Goal: Task Accomplishment & Management: Manage account settings

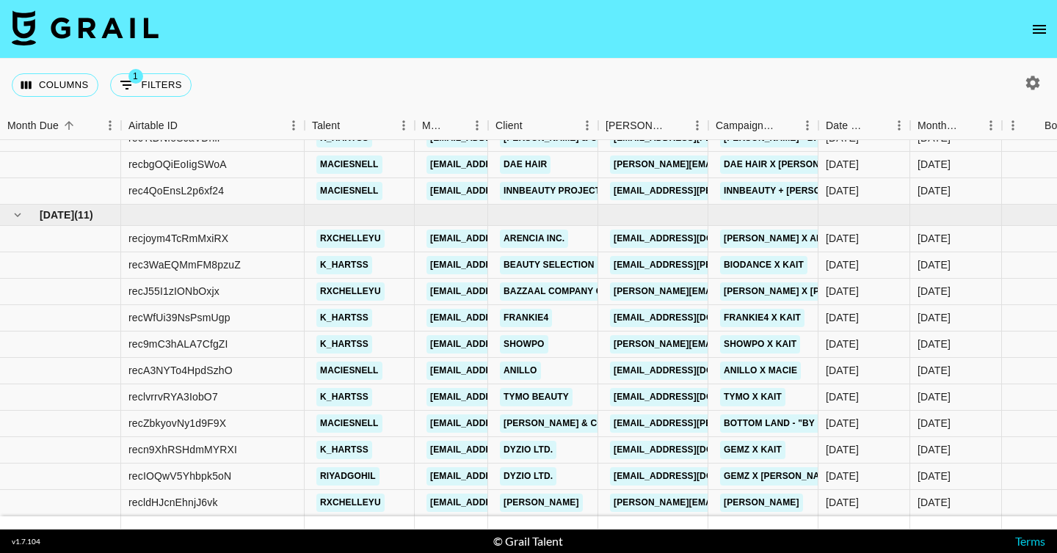
scroll to position [448, 0]
click at [742, 261] on link "Biodance x Kait" at bounding box center [763, 265] width 87 height 18
click at [736, 266] on link "Biodance x Kait" at bounding box center [763, 265] width 87 height 18
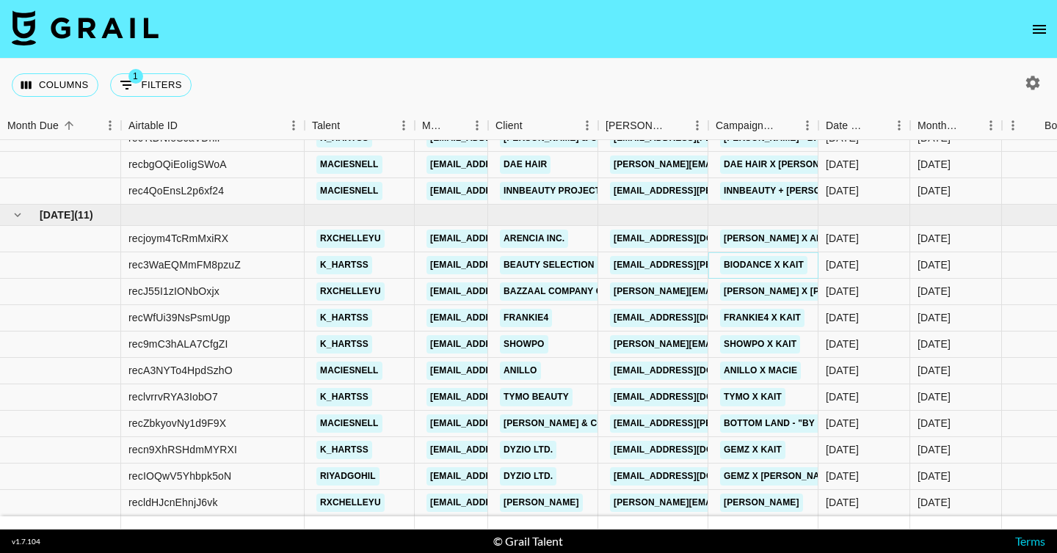
click at [789, 264] on link "Biodance x Kait" at bounding box center [763, 265] width 87 height 18
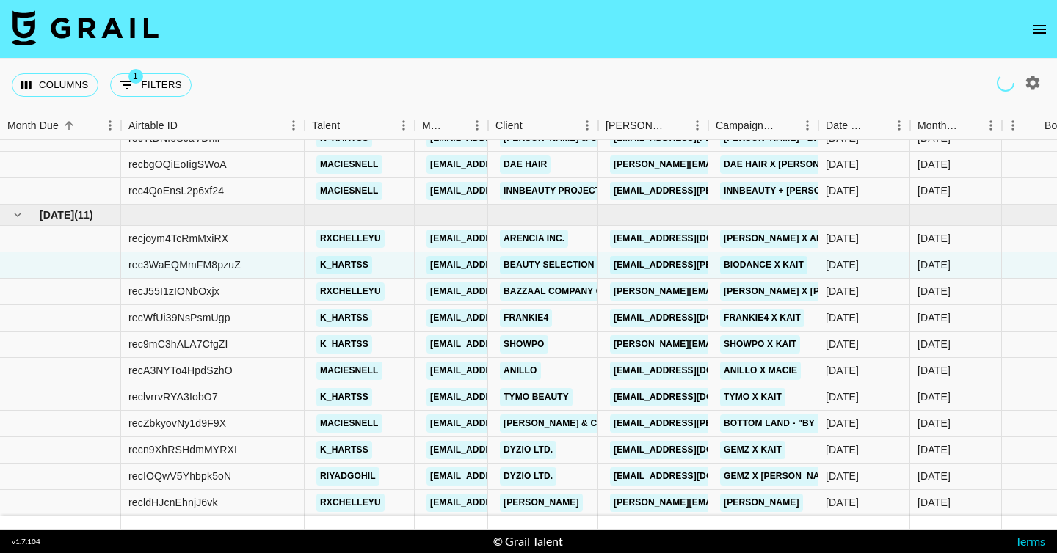
click at [1038, 30] on icon "open drawer" at bounding box center [1039, 30] width 18 height 18
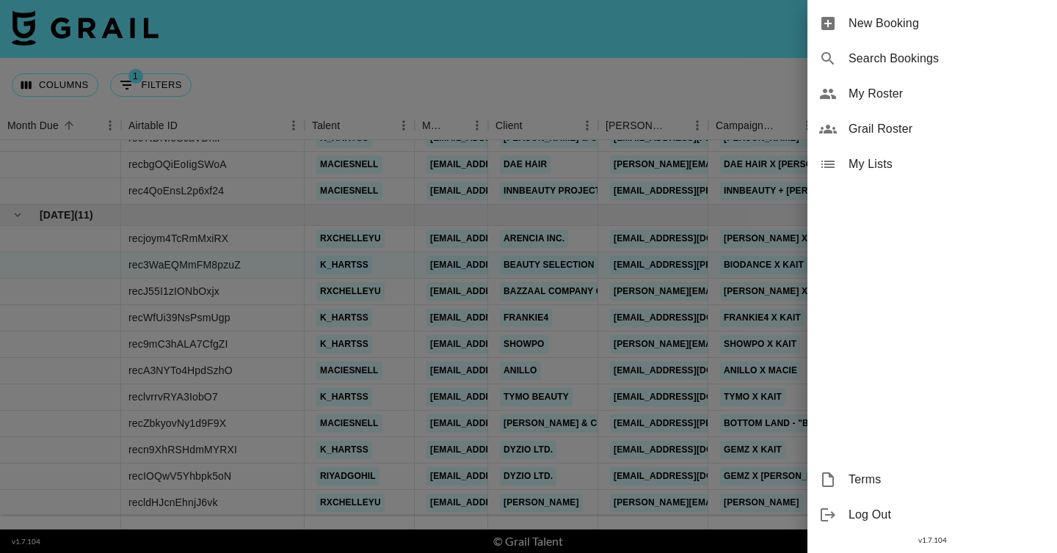
click at [917, 103] on div "My Roster" at bounding box center [932, 93] width 250 height 35
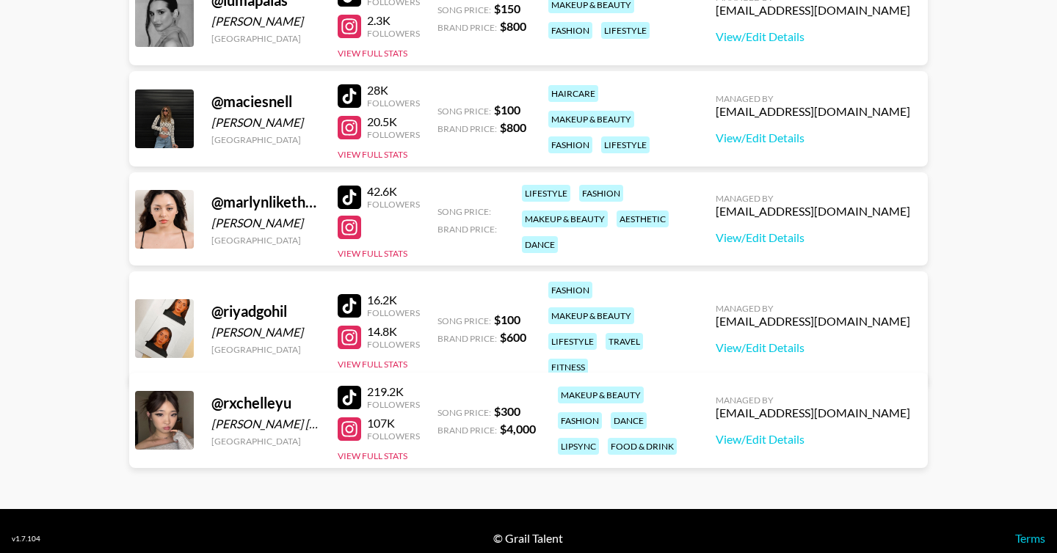
scroll to position [551, 0]
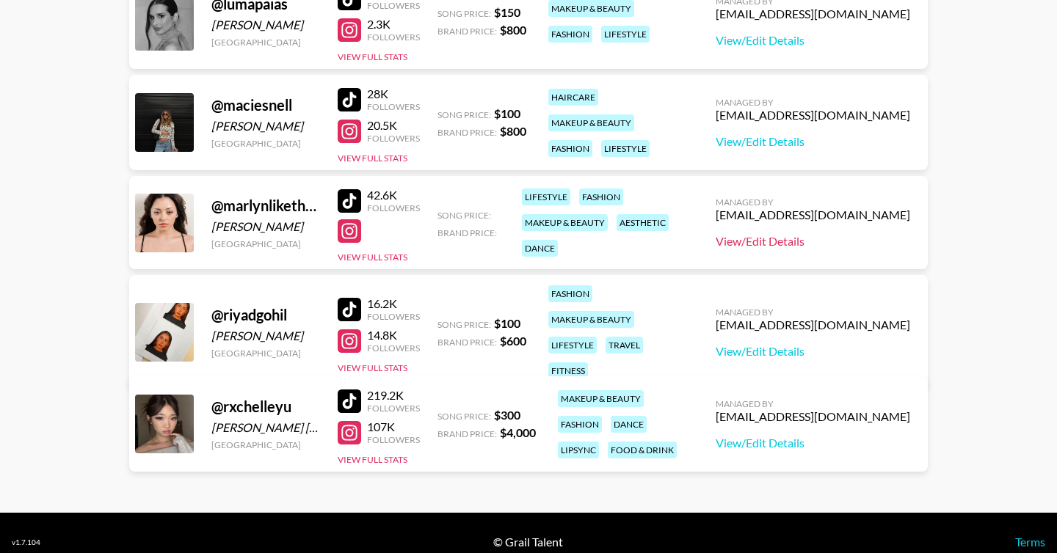
click at [827, 244] on link "View/Edit Details" at bounding box center [813, 241] width 194 height 15
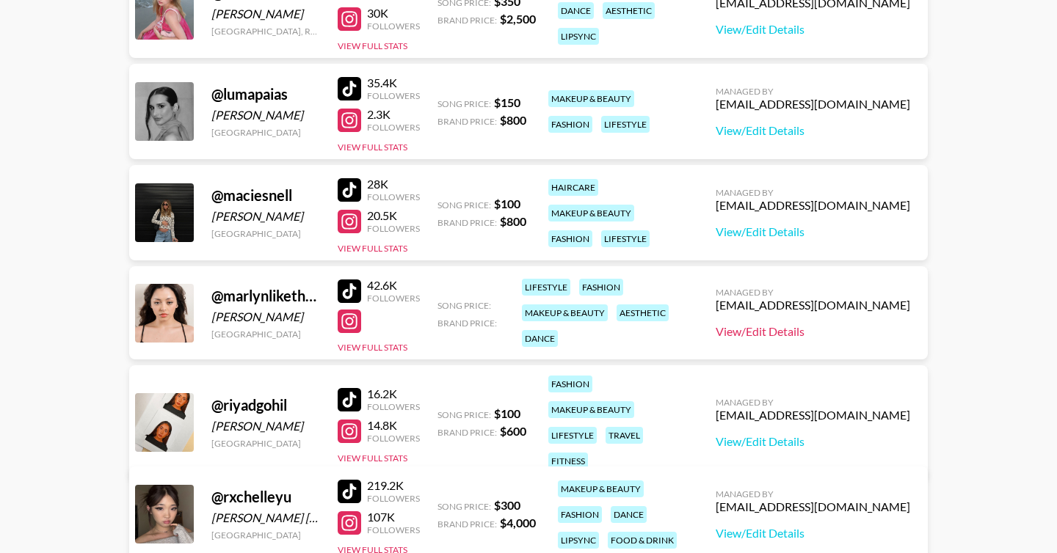
scroll to position [436, 0]
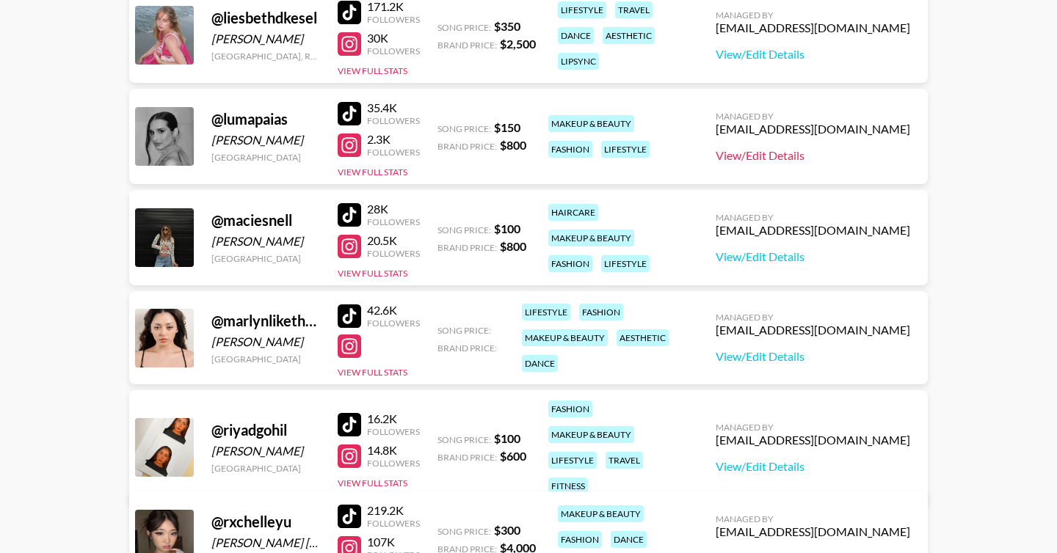
click at [807, 157] on link "View/Edit Details" at bounding box center [813, 155] width 194 height 15
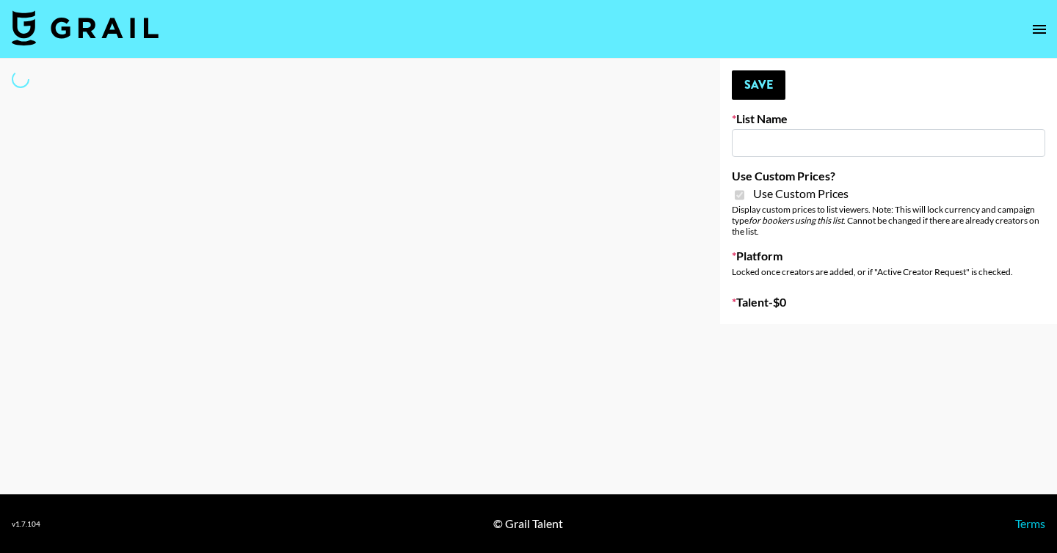
type input "Poizon ([PERSON_NAME] [DATE])"
checkbox input "true"
select select "Brand"
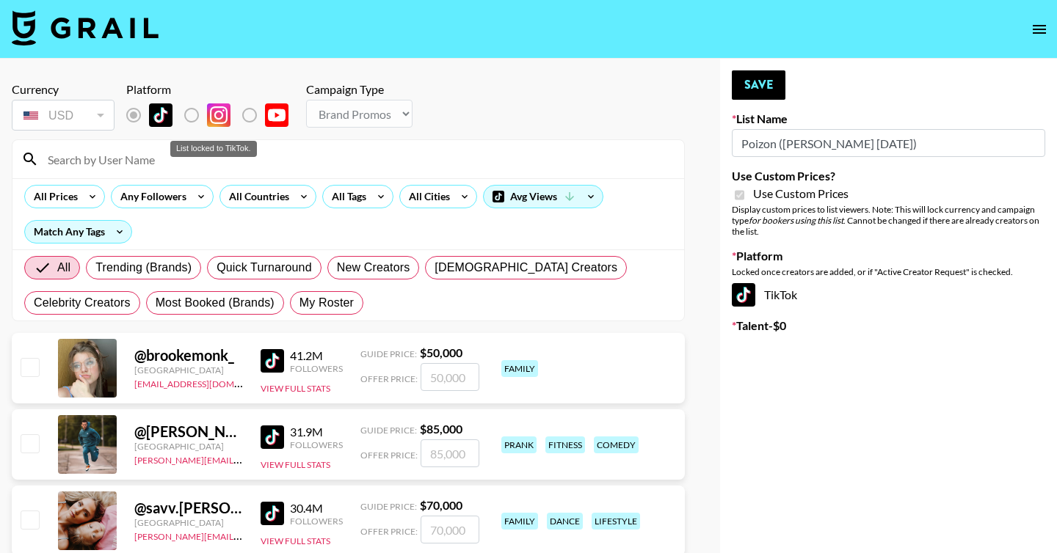
click at [189, 106] on label "List locked to TikTok." at bounding box center [203, 115] width 54 height 31
click at [191, 113] on label "List locked to TikTok." at bounding box center [203, 115] width 54 height 31
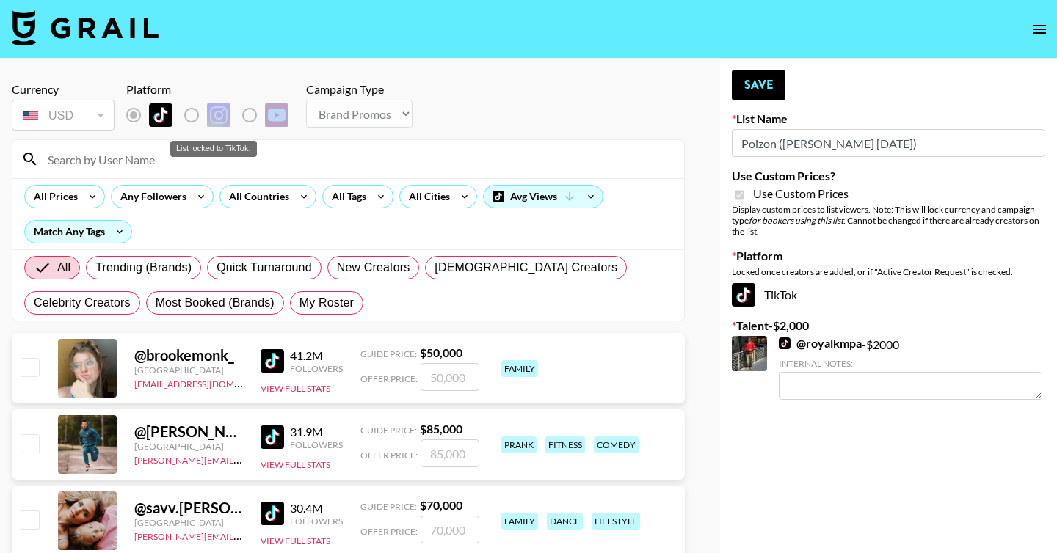
click at [191, 113] on label "List locked to TikTok." at bounding box center [203, 115] width 54 height 31
click at [181, 149] on div "List locked to TikTok." at bounding box center [213, 149] width 87 height 16
click at [140, 164] on input at bounding box center [357, 159] width 636 height 23
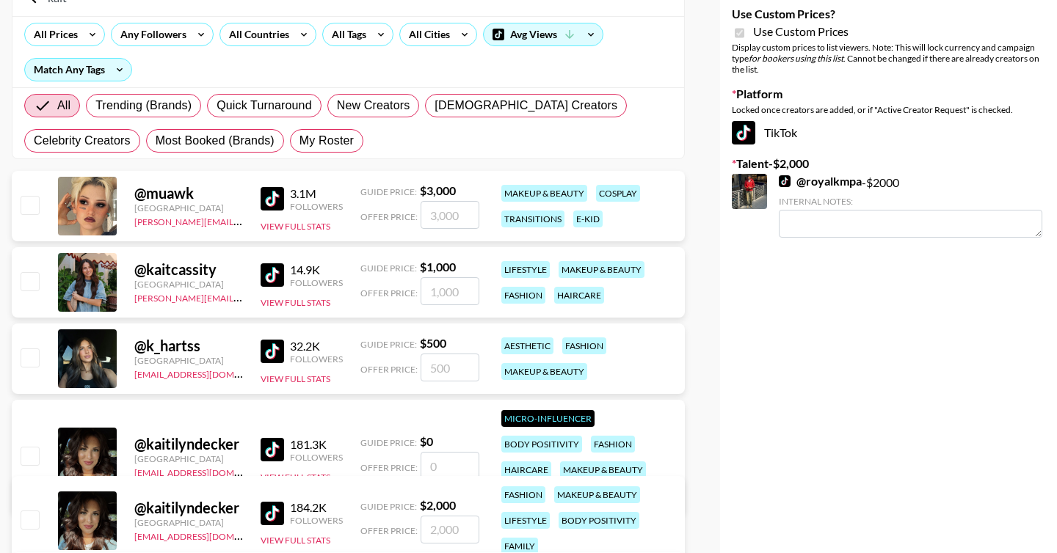
scroll to position [164, 0]
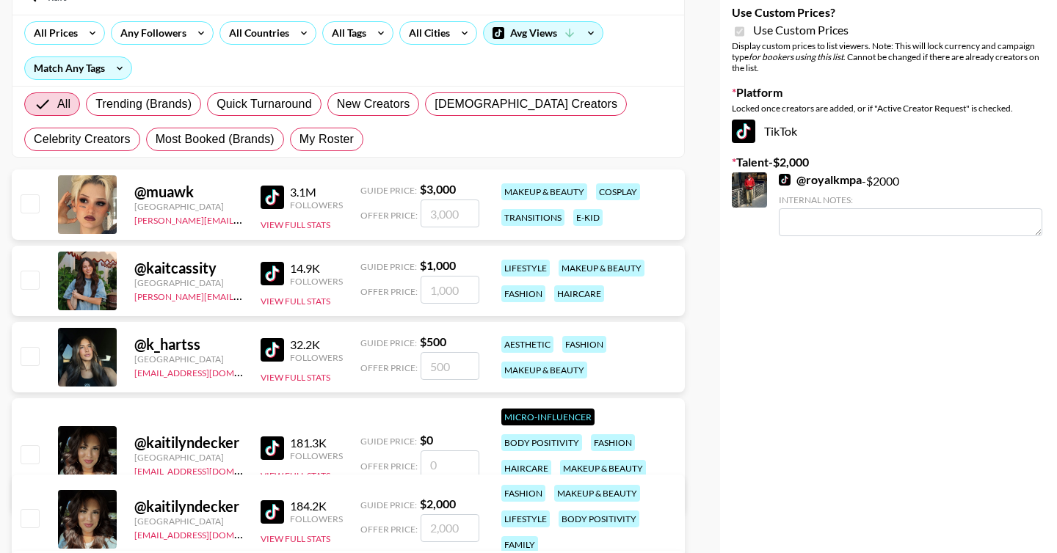
click at [447, 372] on input "number" at bounding box center [450, 366] width 59 height 28
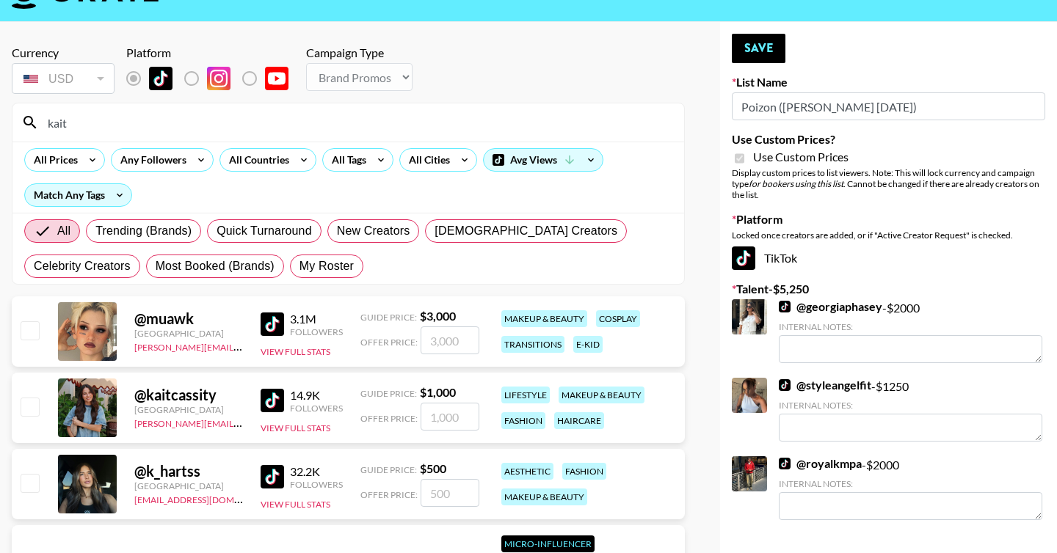
scroll to position [0, 0]
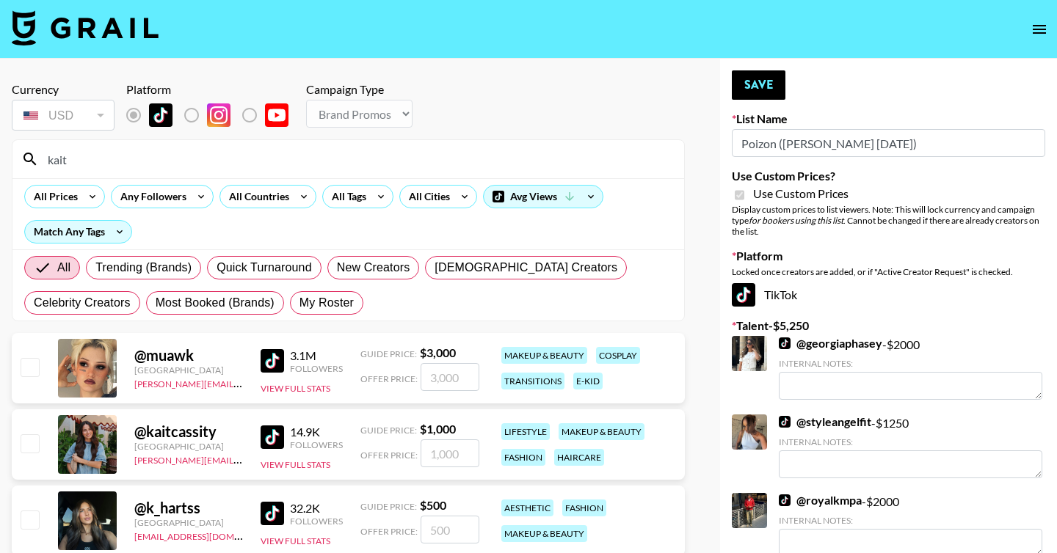
click at [97, 156] on input "kait" at bounding box center [357, 159] width 636 height 23
drag, startPoint x: 108, startPoint y: 163, endPoint x: 38, endPoint y: 163, distance: 69.7
click at [38, 163] on div "kait" at bounding box center [347, 159] width 671 height 38
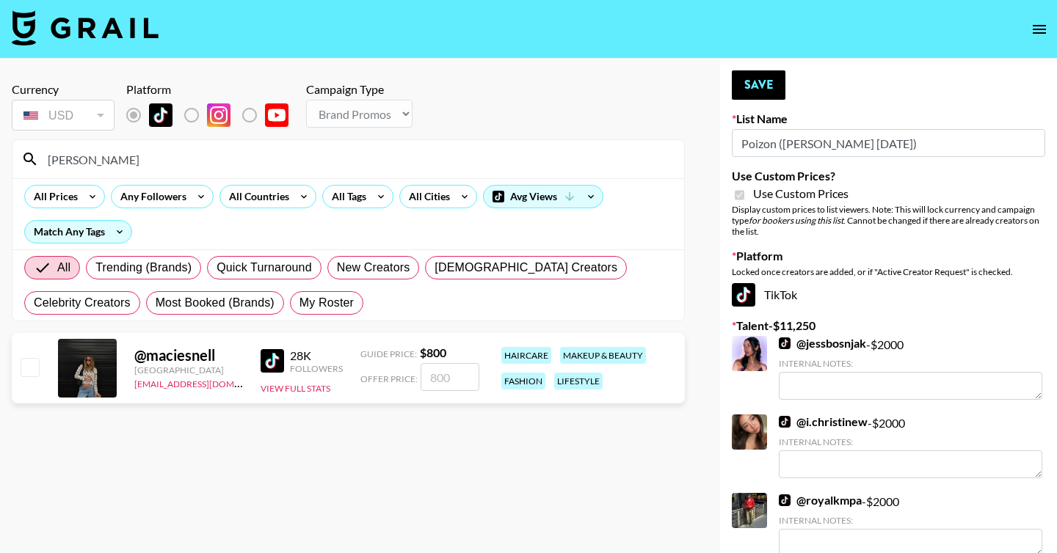
type input "macie"
click at [443, 383] on input "number" at bounding box center [450, 377] width 59 height 28
click at [27, 364] on input "checkbox" at bounding box center [30, 367] width 18 height 18
checkbox input "true"
type input "800"
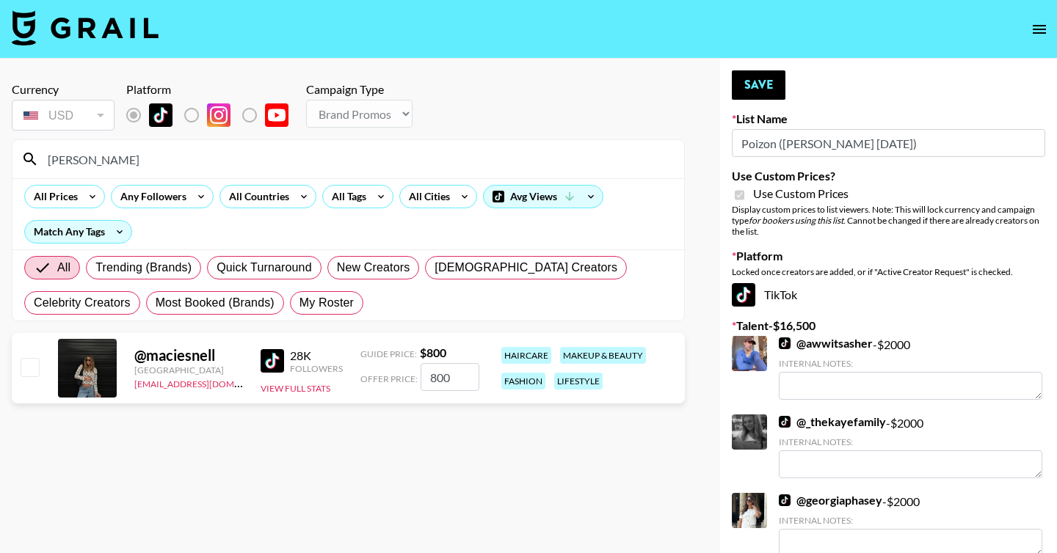
click at [464, 373] on input "800" at bounding box center [450, 377] width 59 height 28
click at [29, 374] on input "checkbox" at bounding box center [30, 367] width 18 height 18
click at [758, 95] on button "Save" at bounding box center [759, 84] width 54 height 29
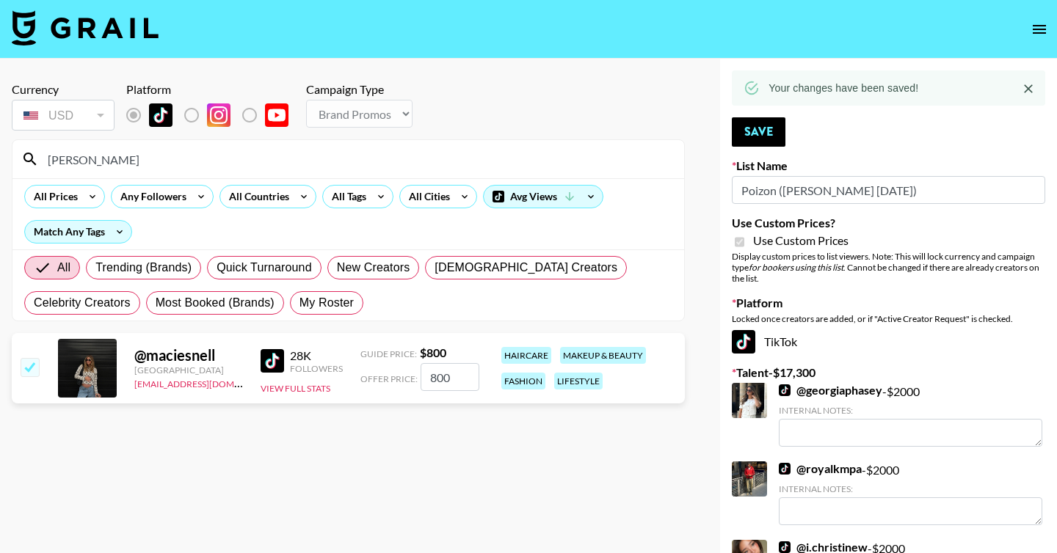
click at [24, 363] on input "checkbox" at bounding box center [30, 367] width 18 height 18
checkbox input "false"
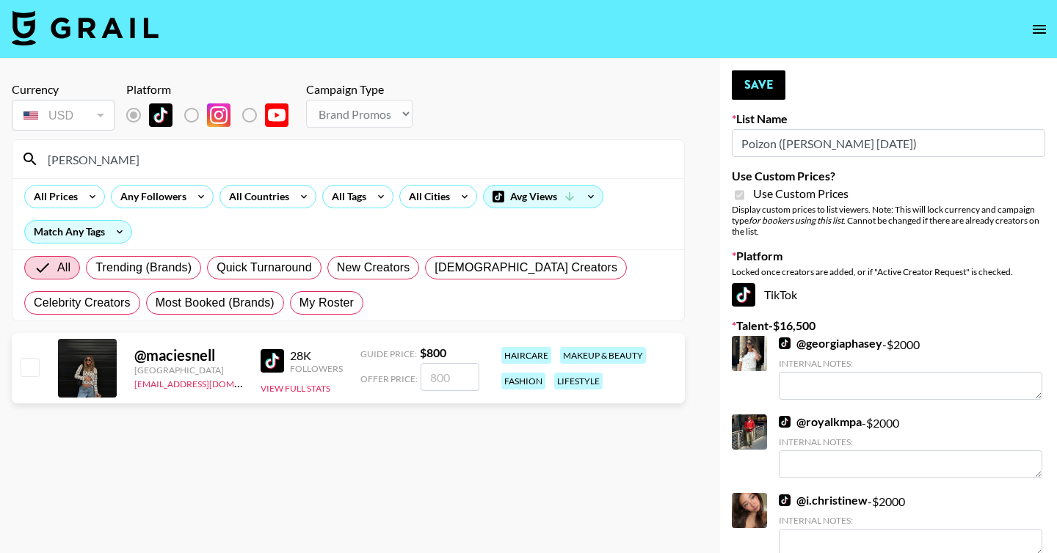
drag, startPoint x: 101, startPoint y: 156, endPoint x: 0, endPoint y: 156, distance: 101.3
click at [0, 156] on div "Currency USD USD ​ Platform Campaign Type Choose Type... Song Promos Brand Prom…" at bounding box center [348, 557] width 696 height 996
type input "ri"
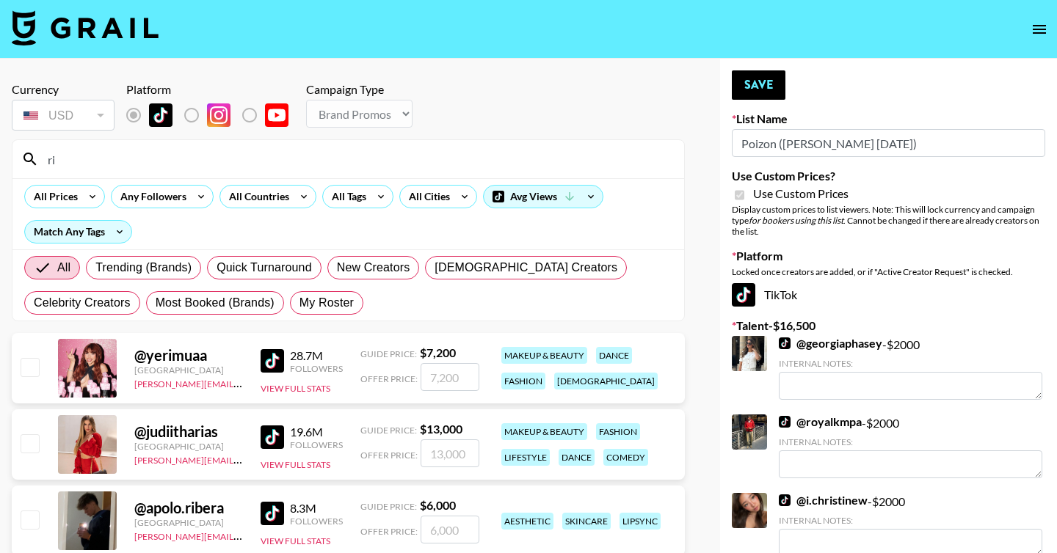
type textarea "Fashion creator with consistent high engagement and views"
type input "r"
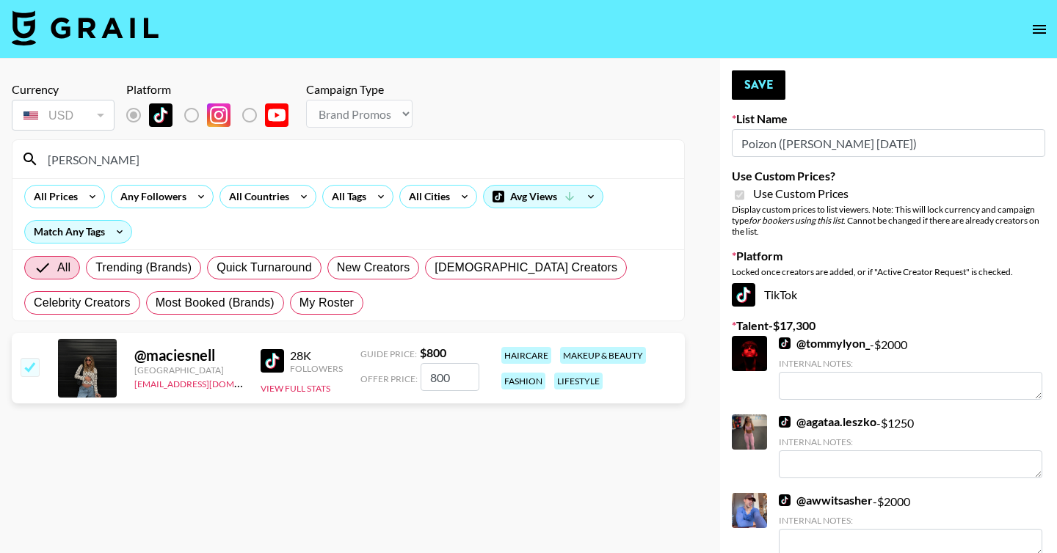
click at [148, 472] on section "Currency USD USD ​ Platform Campaign Type Choose Type... Song Promos Brand Prom…" at bounding box center [348, 288] width 673 height 436
click at [758, 92] on button "Save" at bounding box center [759, 84] width 54 height 29
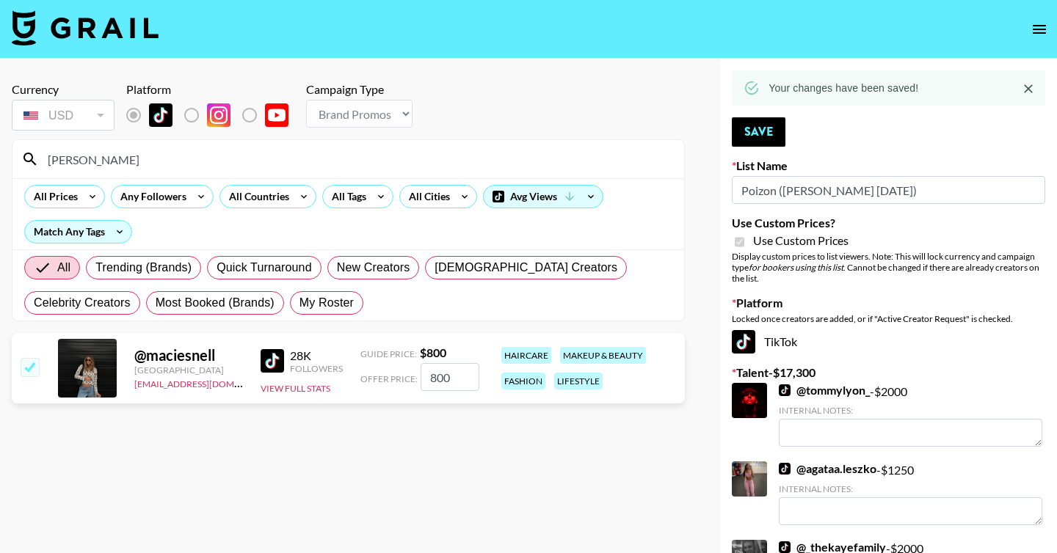
drag, startPoint x: 103, startPoint y: 156, endPoint x: 0, endPoint y: 155, distance: 103.5
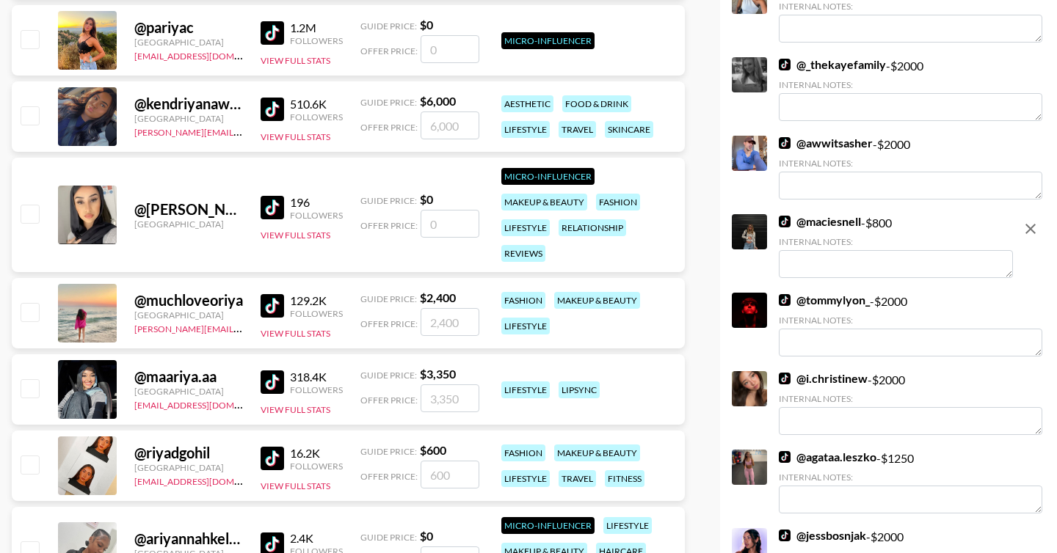
scroll to position [599, 0]
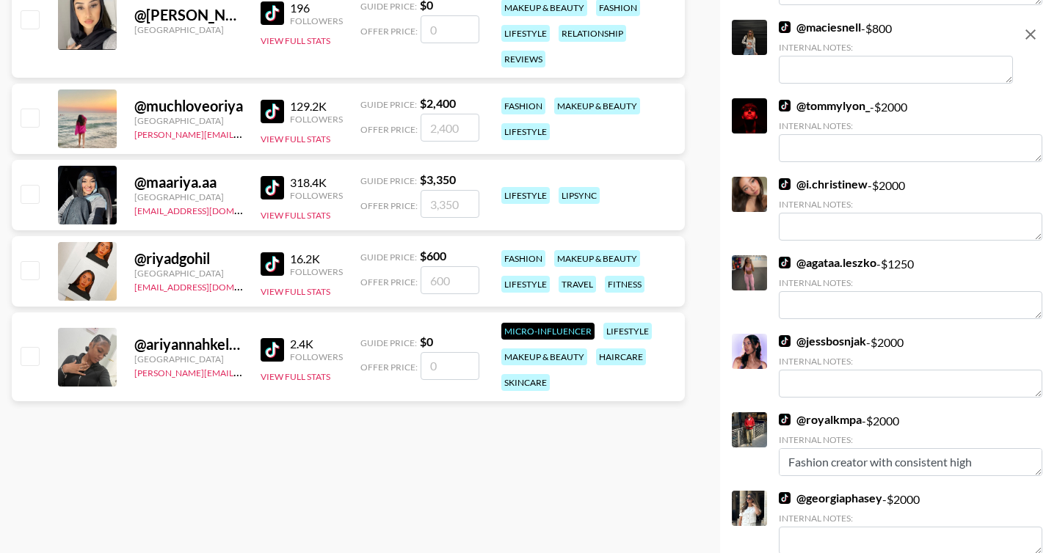
type input "riya"
click at [32, 272] on input "checkbox" at bounding box center [30, 270] width 18 height 18
checkbox input "true"
type input "600"
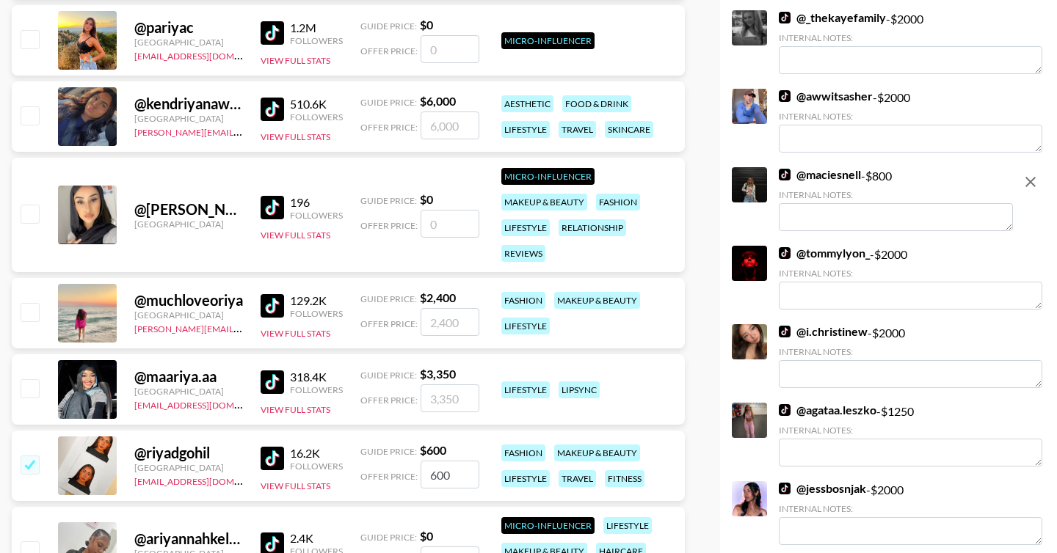
scroll to position [0, 0]
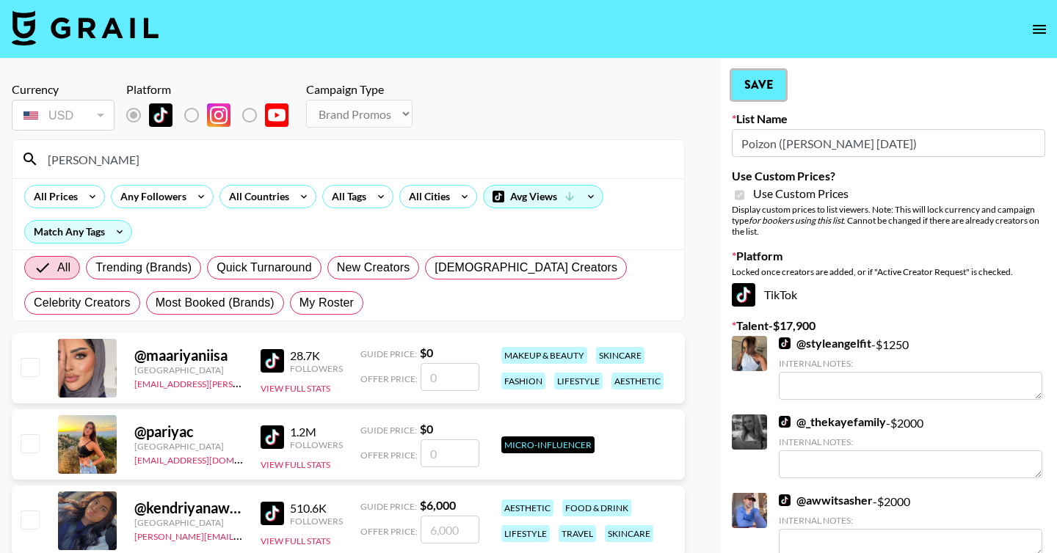
click at [777, 81] on button "Save" at bounding box center [759, 84] width 54 height 29
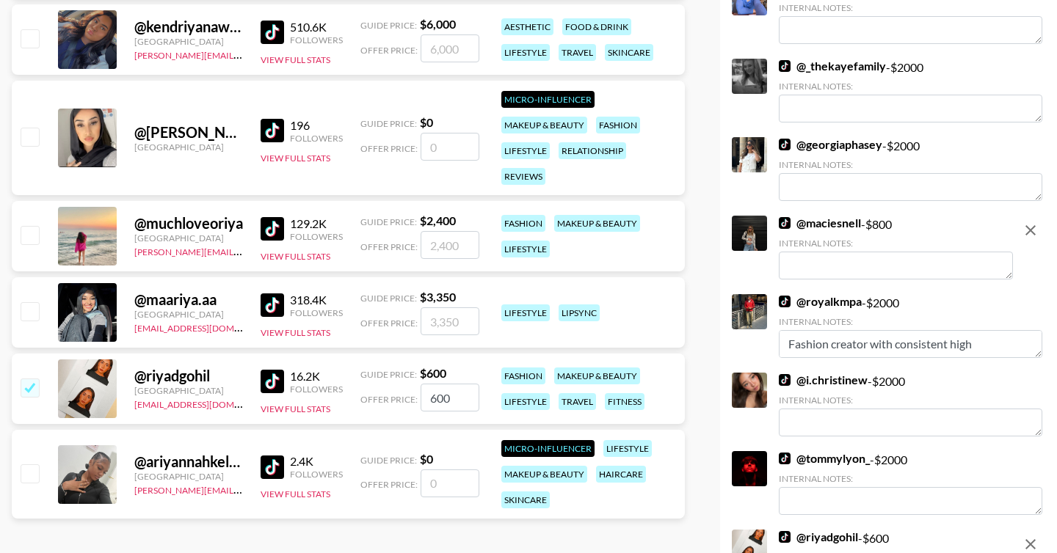
scroll to position [474, 0]
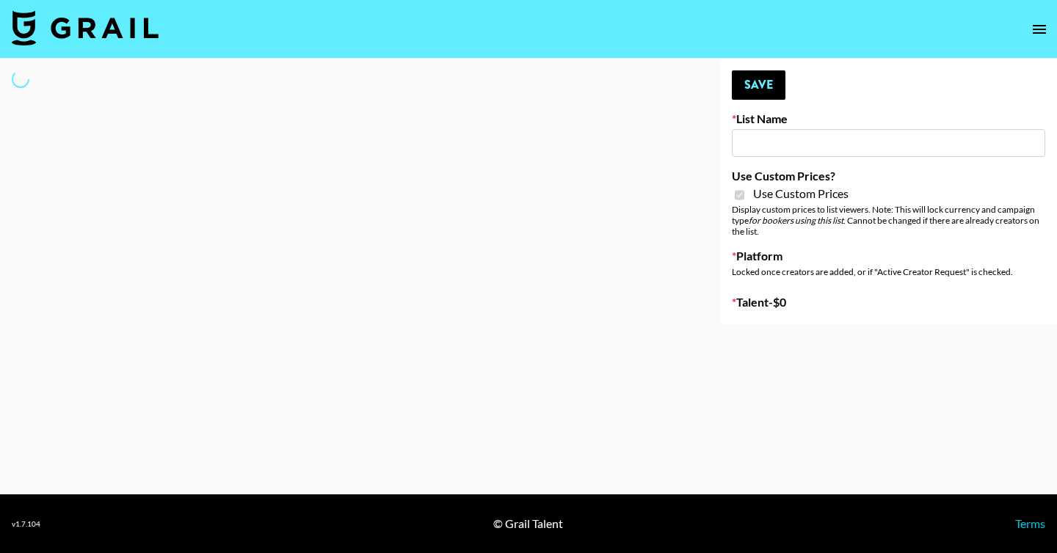
type input "Poizon IG ([DATE])"
checkbox input "true"
select select "Brand"
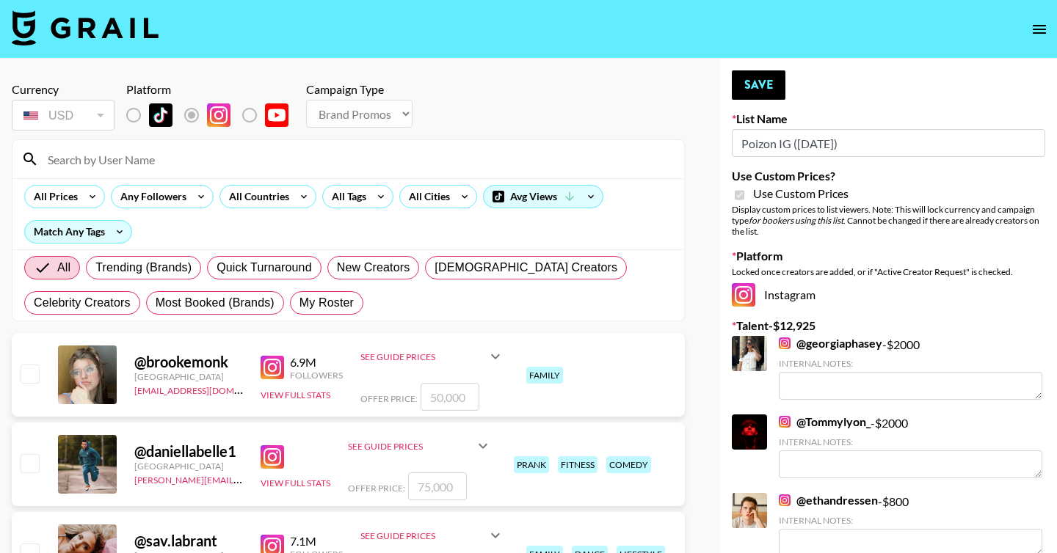
click at [133, 161] on input at bounding box center [357, 159] width 636 height 23
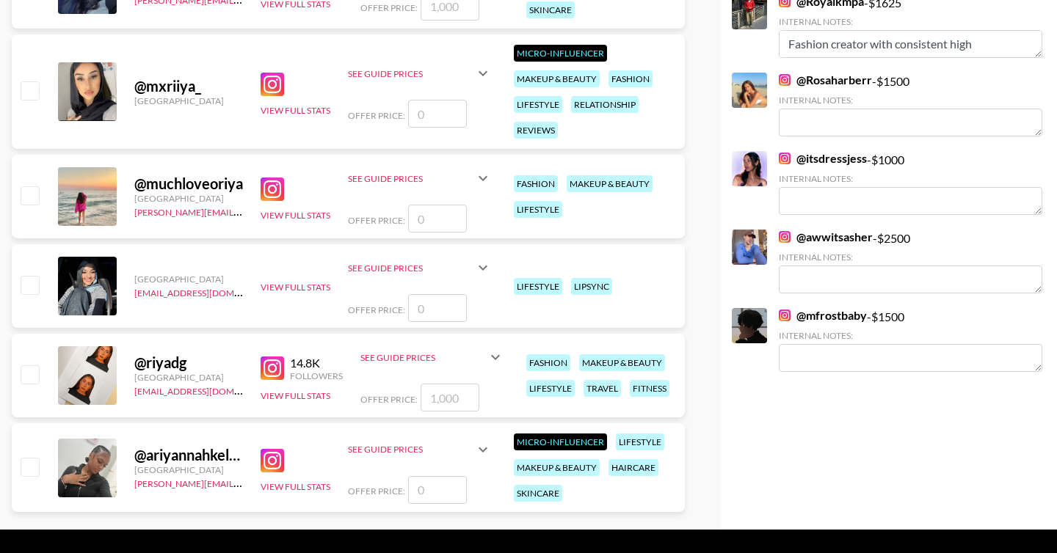
scroll to position [578, 0]
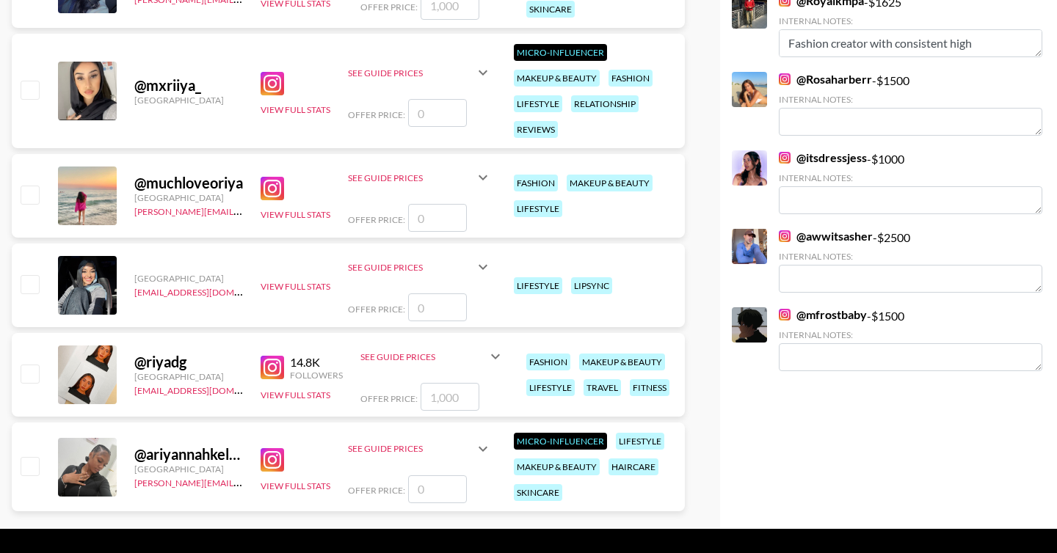
type input "riya"
click at [462, 398] on input "number" at bounding box center [450, 397] width 59 height 28
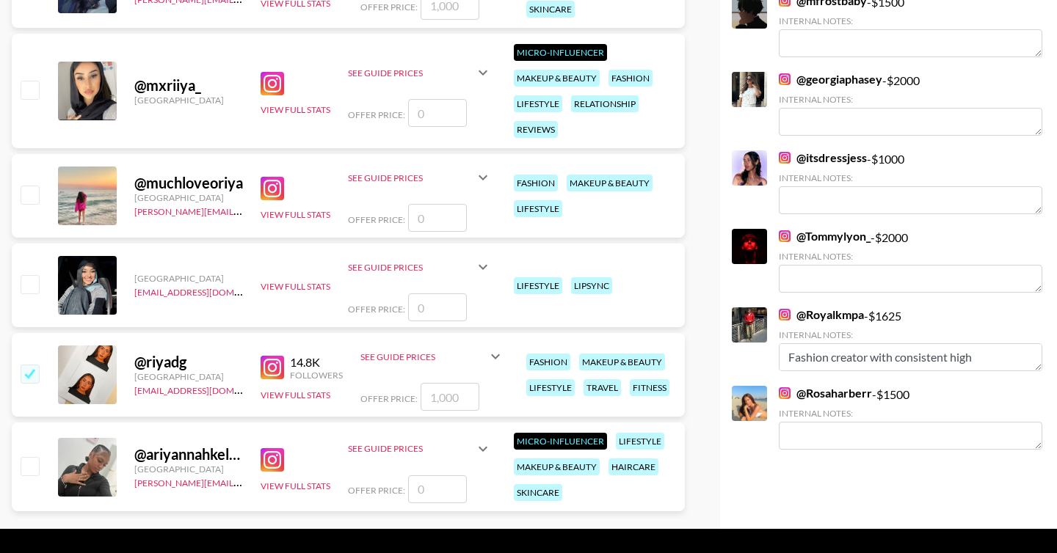
type input "8"
checkbox input "true"
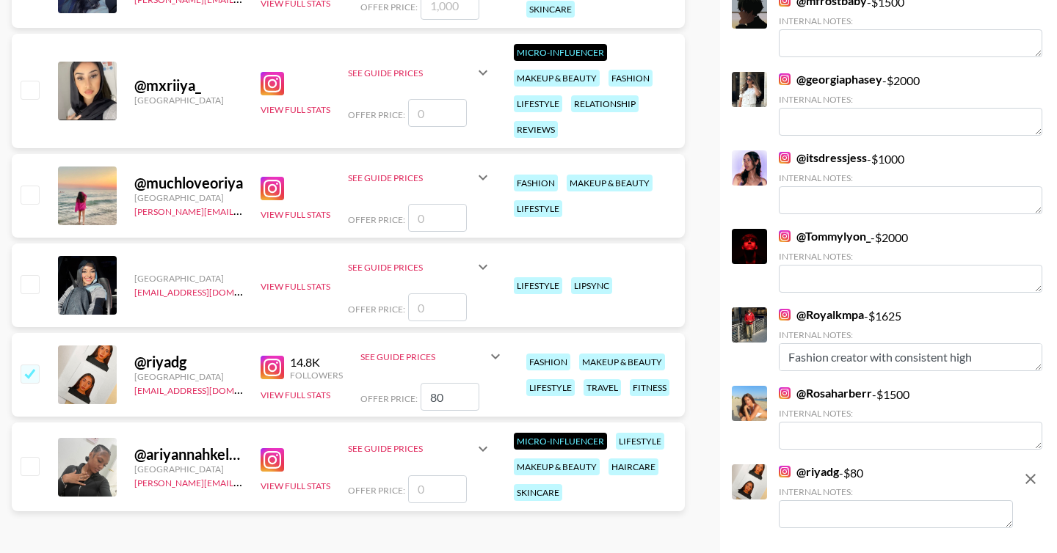
type input "8"
checkbox input "false"
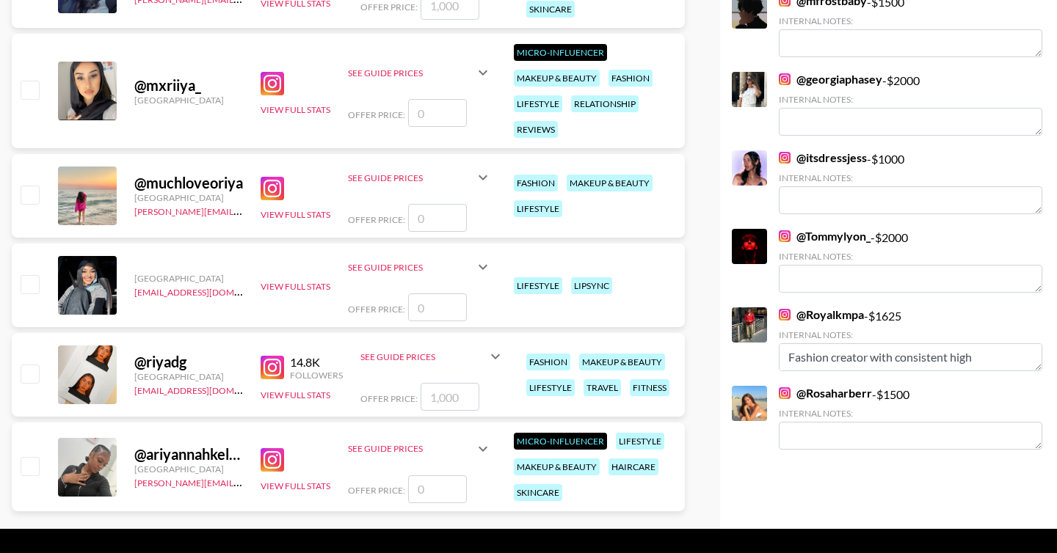
checkbox input "true"
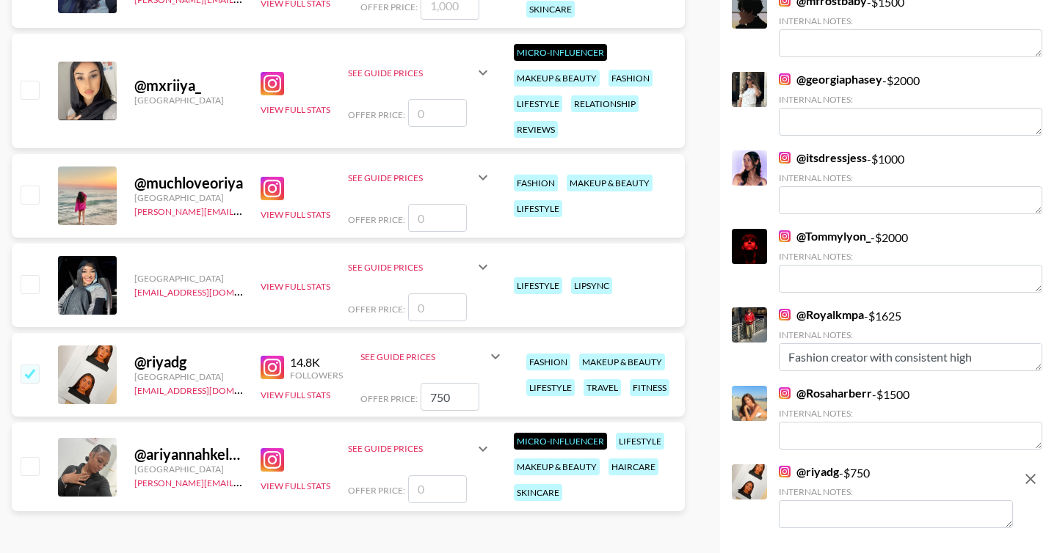
type input "750"
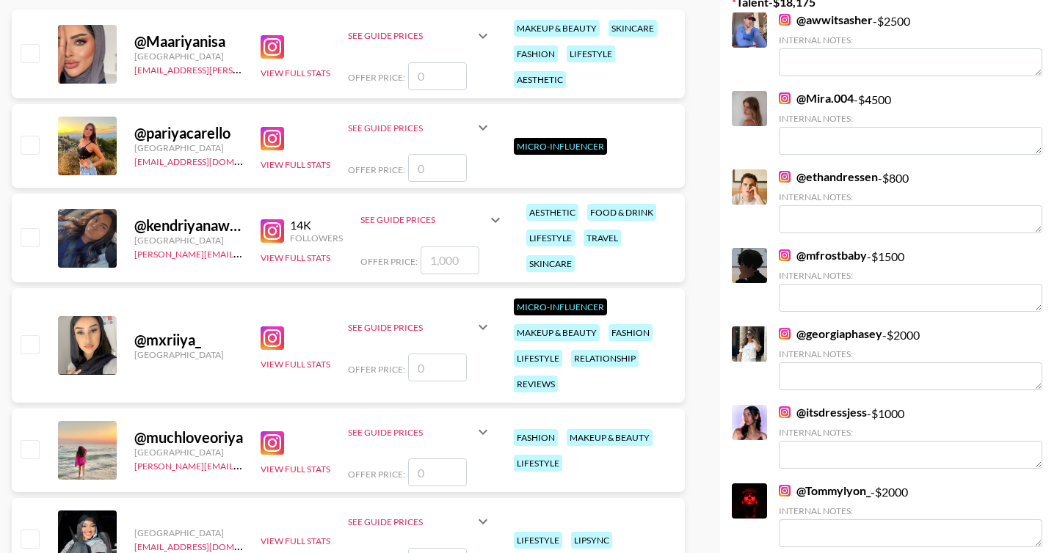
scroll to position [0, 0]
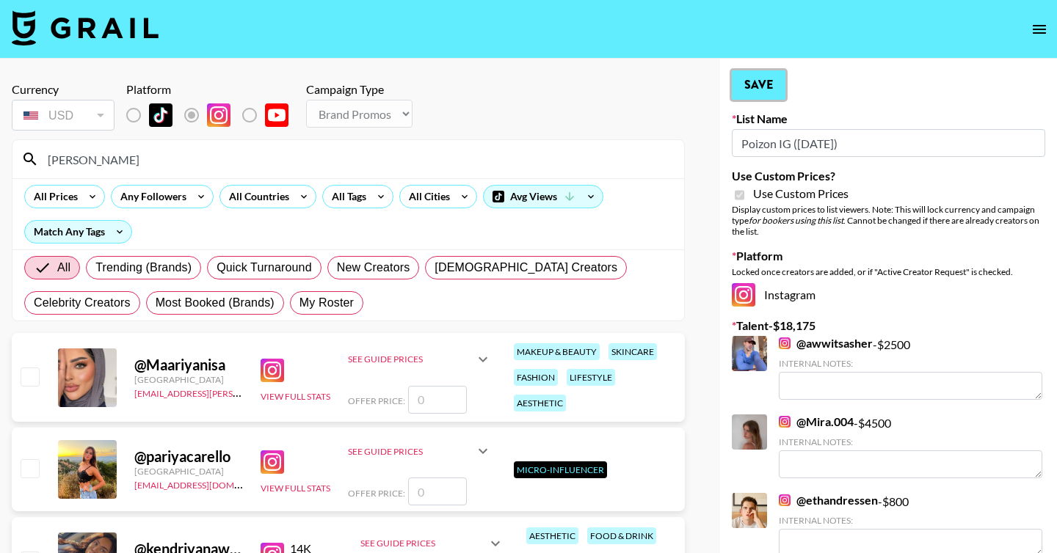
click at [785, 86] on button "Save" at bounding box center [759, 84] width 54 height 29
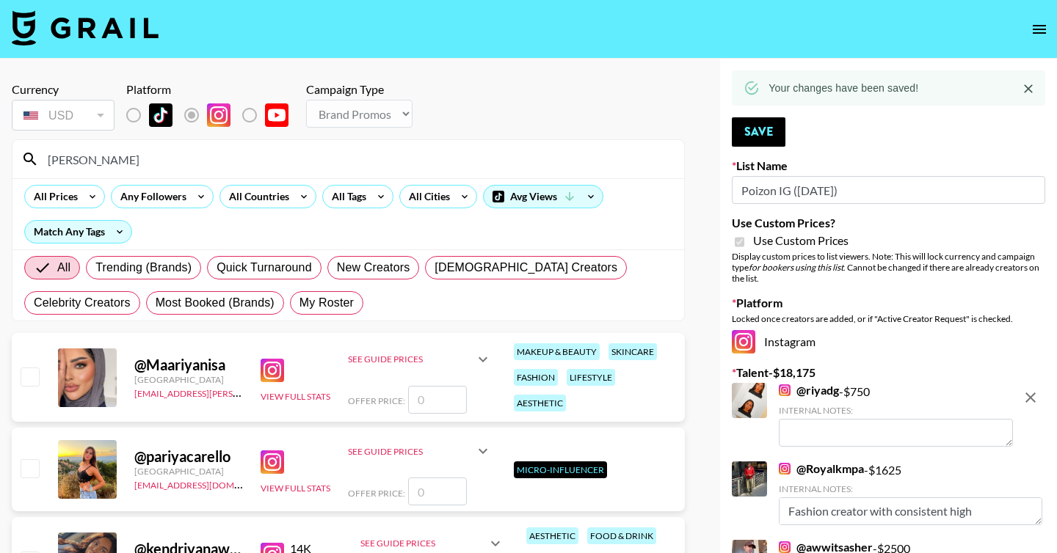
drag, startPoint x: 102, startPoint y: 162, endPoint x: 0, endPoint y: 160, distance: 102.0
type input "a"
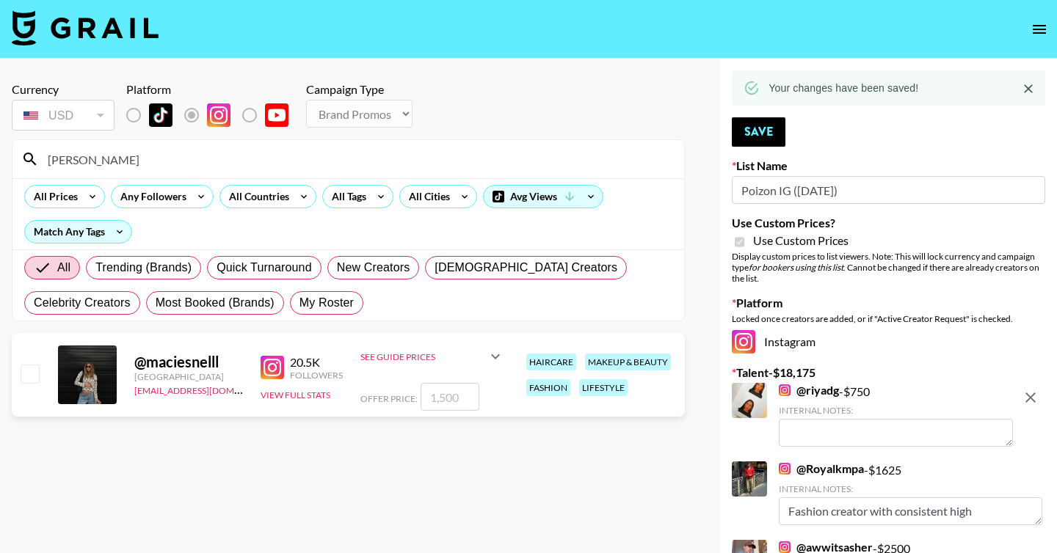
type input "macie"
click at [455, 401] on input "number" at bounding box center [450, 397] width 59 height 28
checkbox input "true"
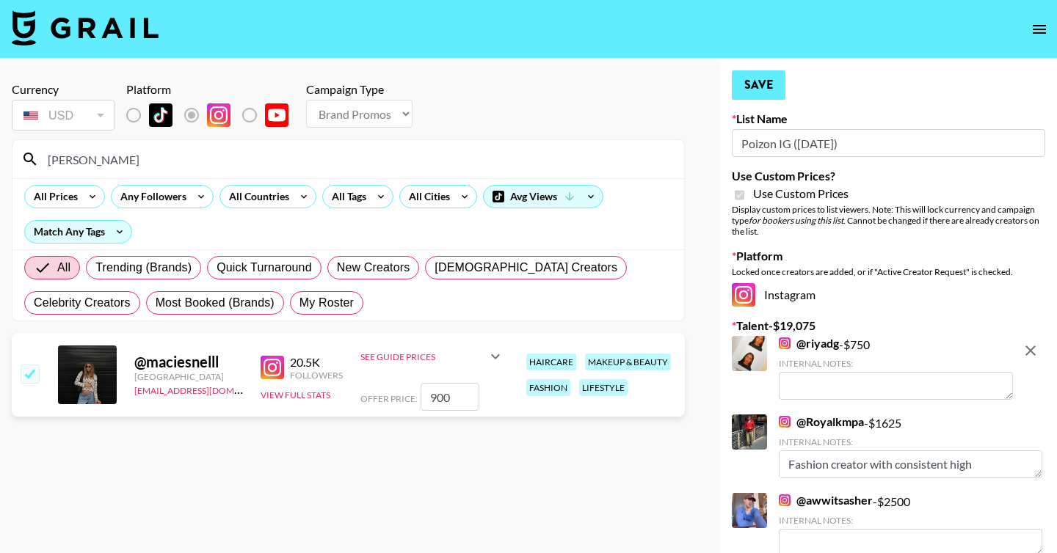
type input "900"
click at [768, 79] on button "Save" at bounding box center [759, 84] width 54 height 29
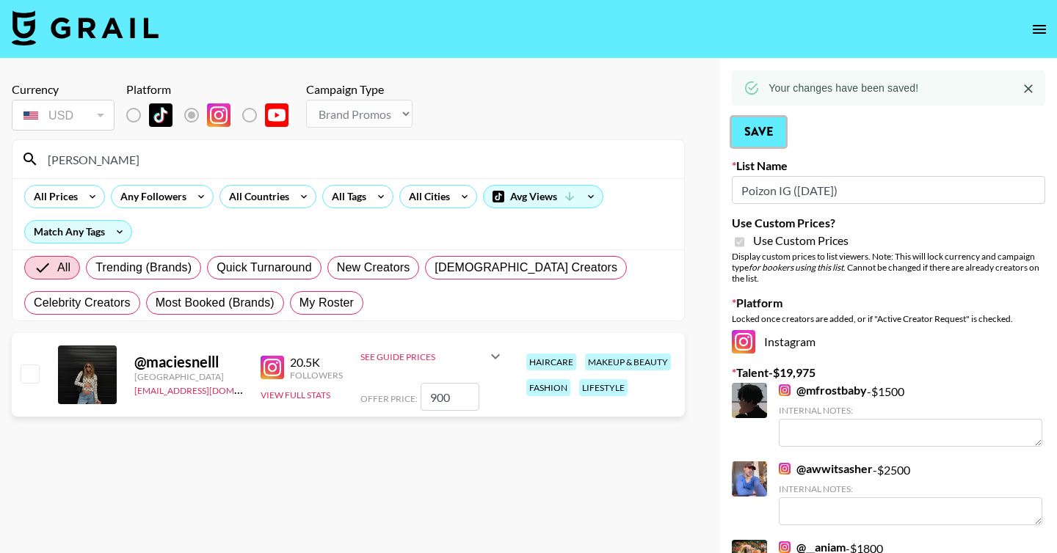
click at [758, 127] on button "Save" at bounding box center [759, 131] width 54 height 29
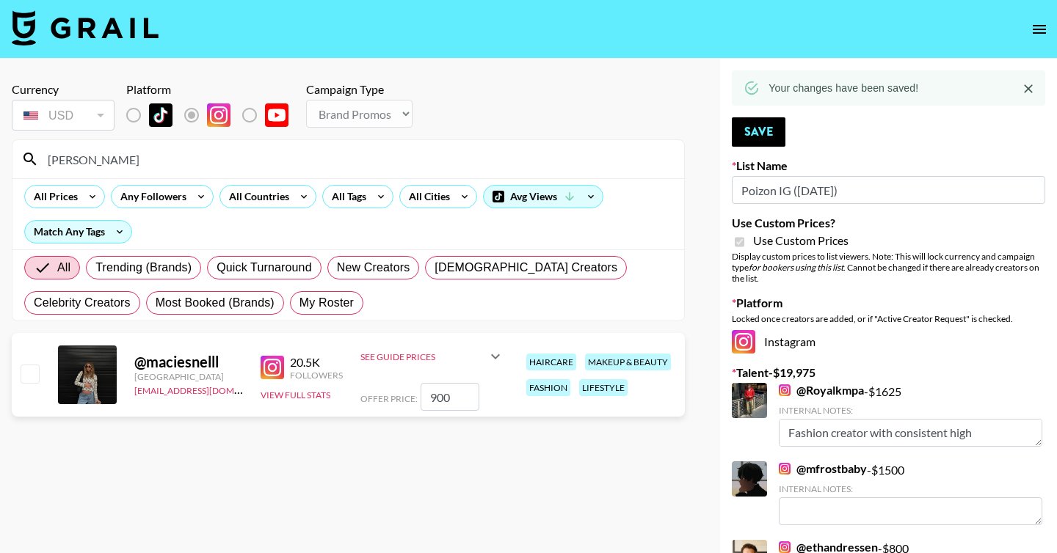
click at [36, 377] on input "checkbox" at bounding box center [30, 374] width 18 height 18
checkbox input "true"
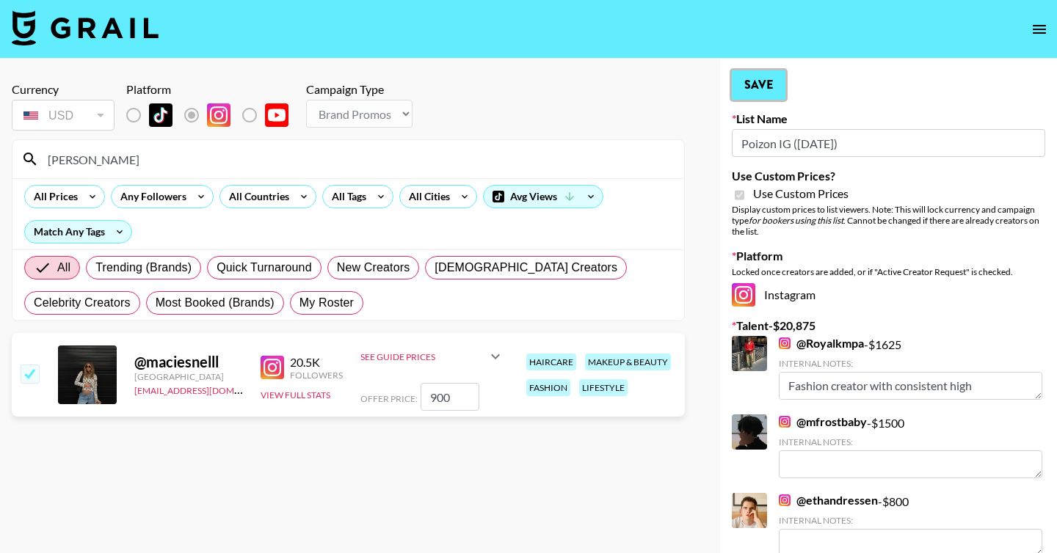
click at [755, 84] on button "Save" at bounding box center [759, 84] width 54 height 29
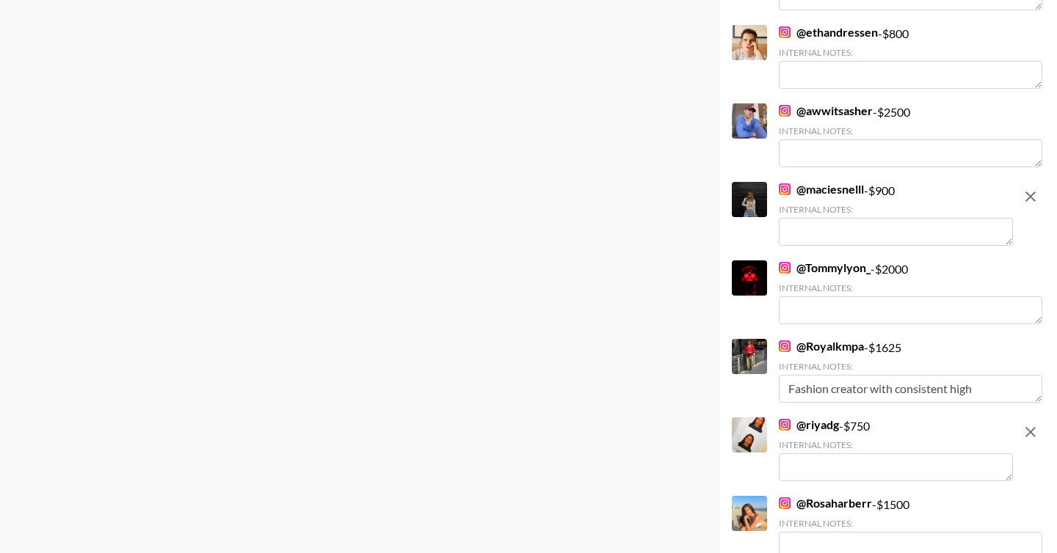
scroll to position [427, 0]
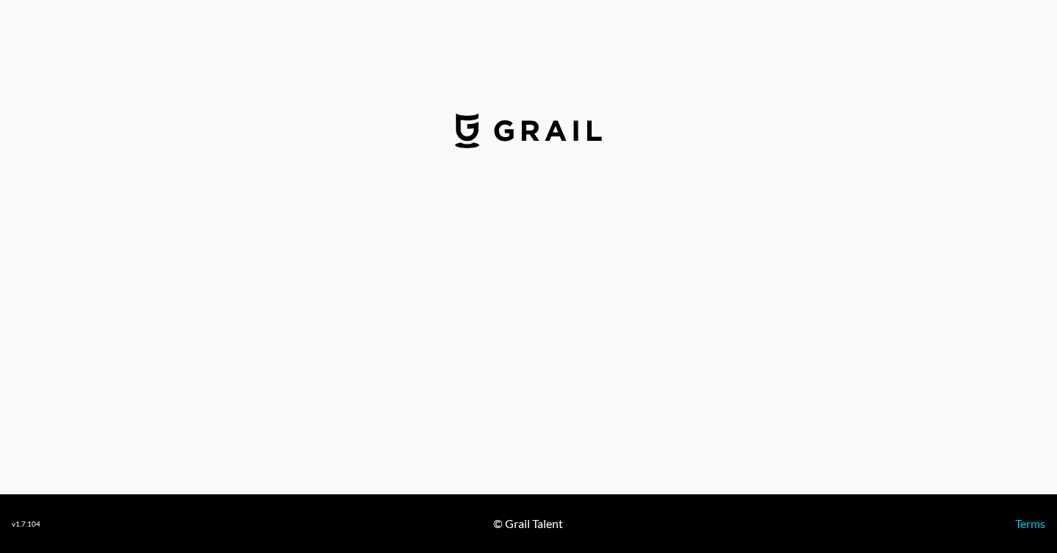
select select "USD"
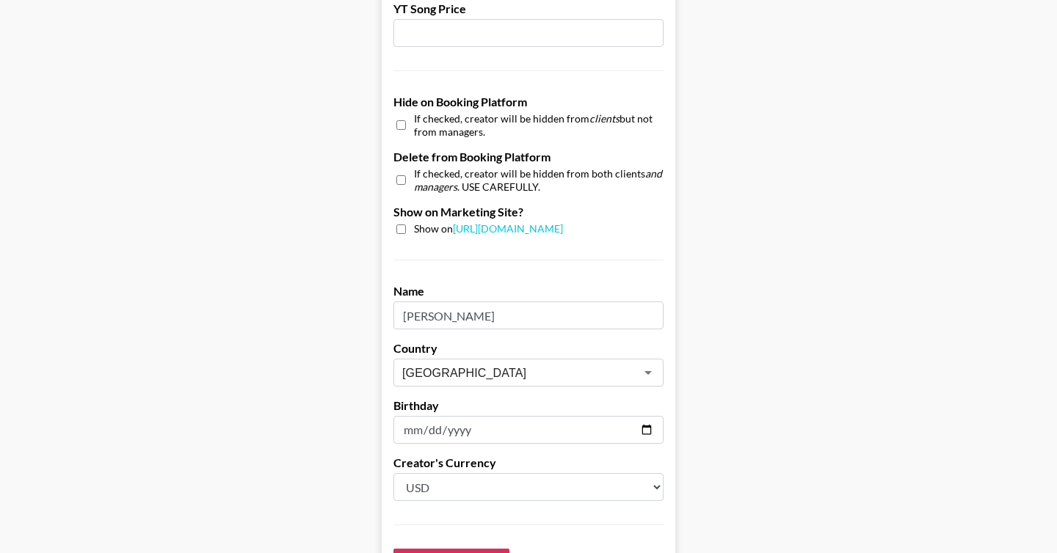
scroll to position [1318, 0]
click at [398, 183] on input "checkbox" at bounding box center [401, 180] width 10 height 21
checkbox input "true"
click at [401, 128] on input "checkbox" at bounding box center [401, 125] width 10 height 21
checkbox input "true"
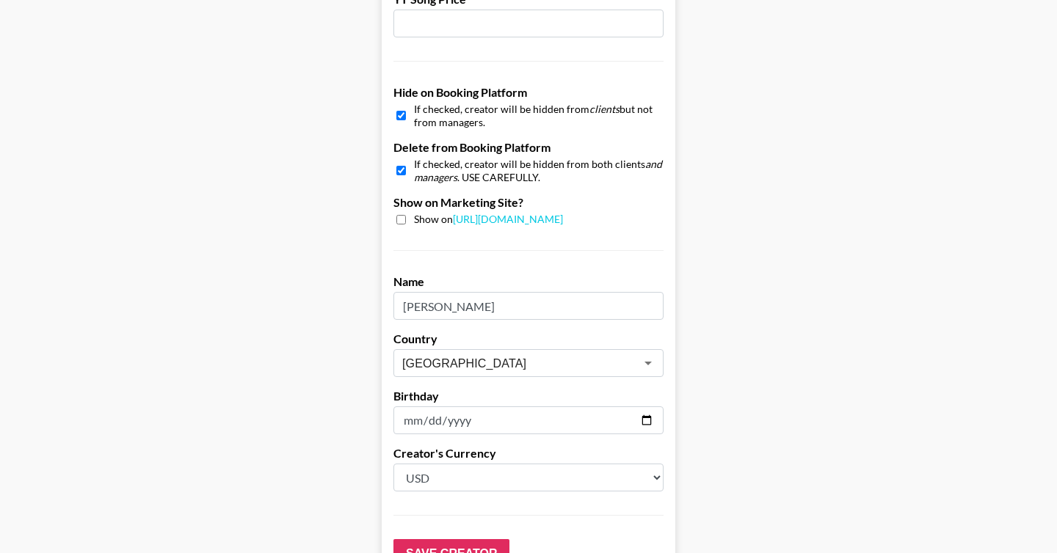
scroll to position [1438, 0]
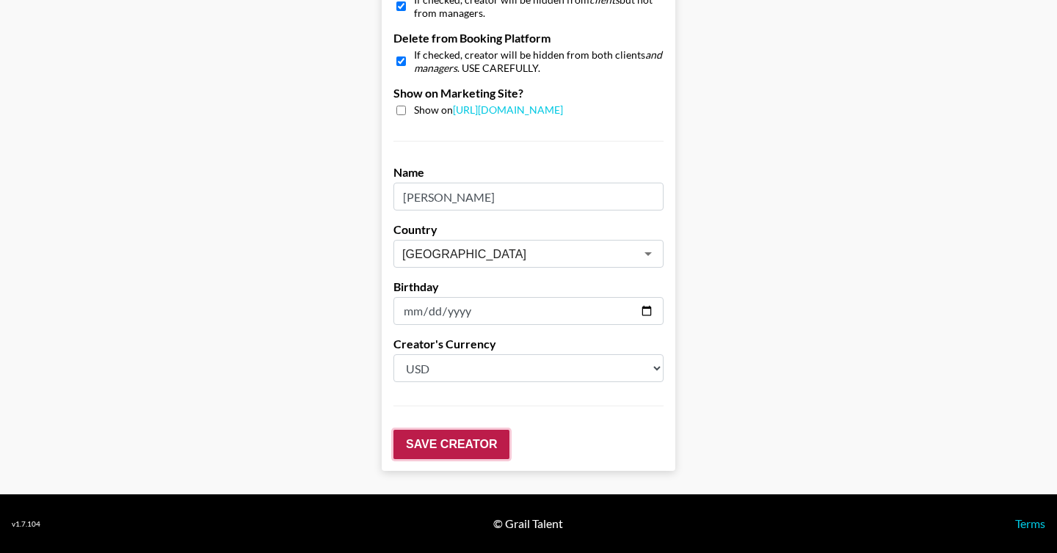
click at [432, 449] on input "Save Creator" at bounding box center [451, 444] width 116 height 29
click at [443, 448] on input "Save Creator" at bounding box center [451, 444] width 116 height 29
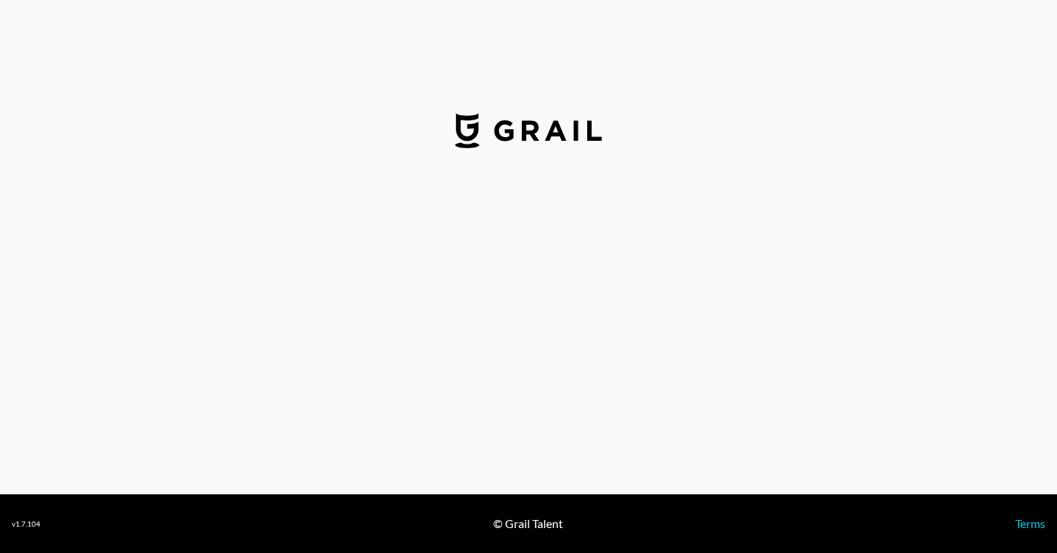
select select "USD"
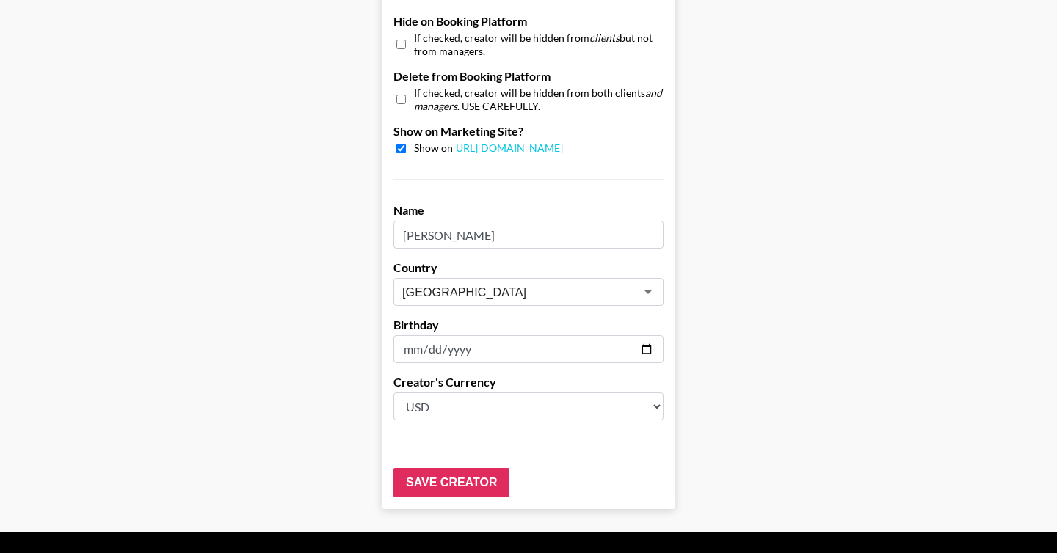
scroll to position [1402, 0]
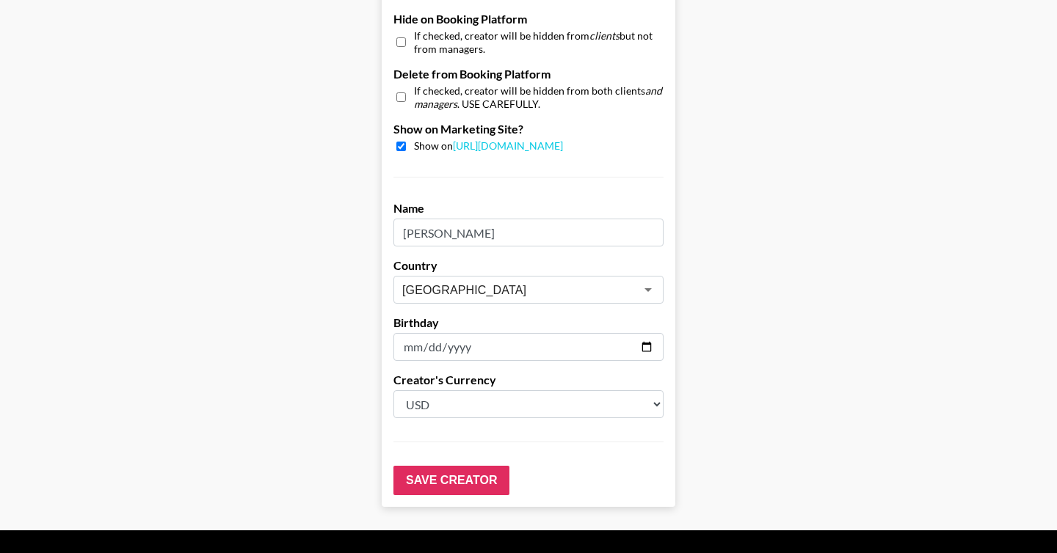
click at [404, 347] on input "[DATE]" at bounding box center [528, 347] width 270 height 28
click at [473, 345] on input "[DATE]" at bounding box center [528, 347] width 270 height 28
